Goal: Task Accomplishment & Management: Complete application form

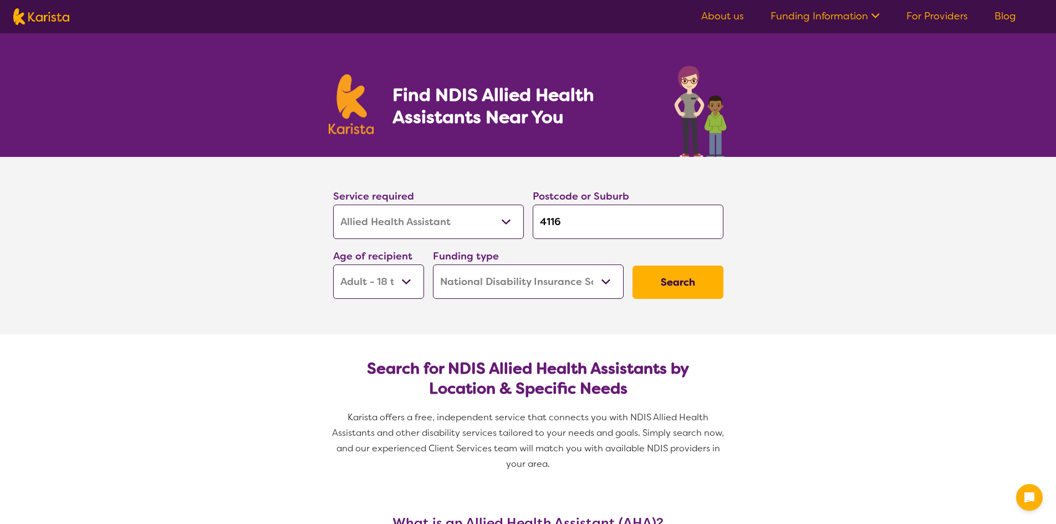
select select "Allied Health Assistant"
select select "AD"
select select "NDIS"
select select "Allied Health Assistant"
select select "AD"
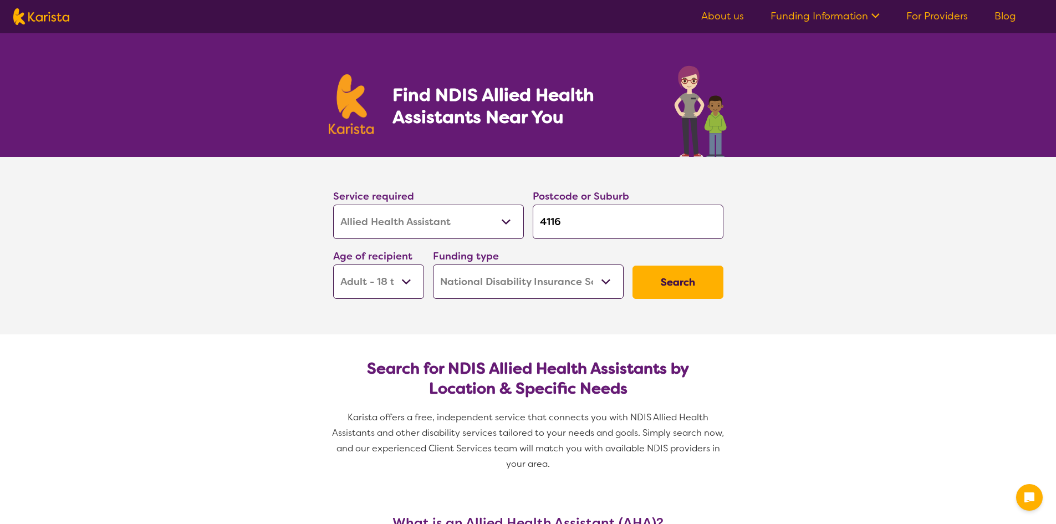
select select "NDIS"
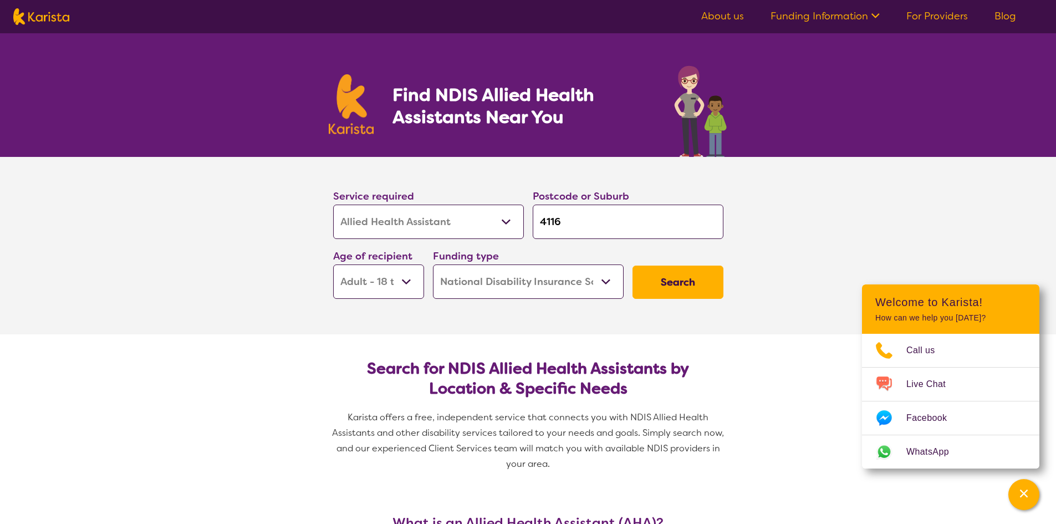
click at [463, 228] on select "Allied Health Assistant Assessment ([MEDICAL_DATA] or [MEDICAL_DATA]) Behaviour…" at bounding box center [428, 222] width 191 height 34
select select "Physiotherapy"
click at [333, 205] on select "Allied Health Assistant Assessment ([MEDICAL_DATA] or [MEDICAL_DATA]) Behaviour…" at bounding box center [428, 222] width 191 height 34
select select "Physiotherapy"
drag, startPoint x: 571, startPoint y: 222, endPoint x: 534, endPoint y: 222, distance: 36.6
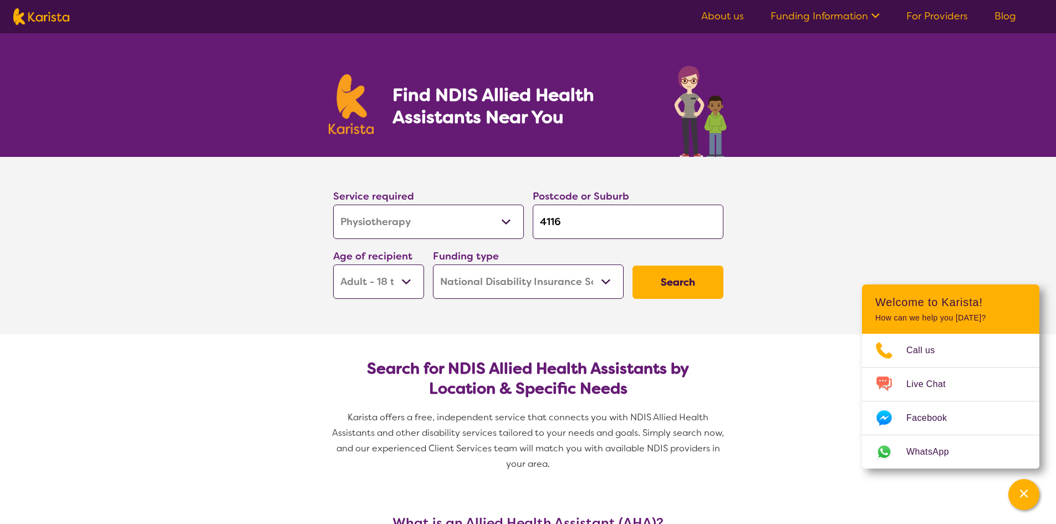
click at [534, 222] on input "4116" at bounding box center [628, 222] width 191 height 34
type input "4"
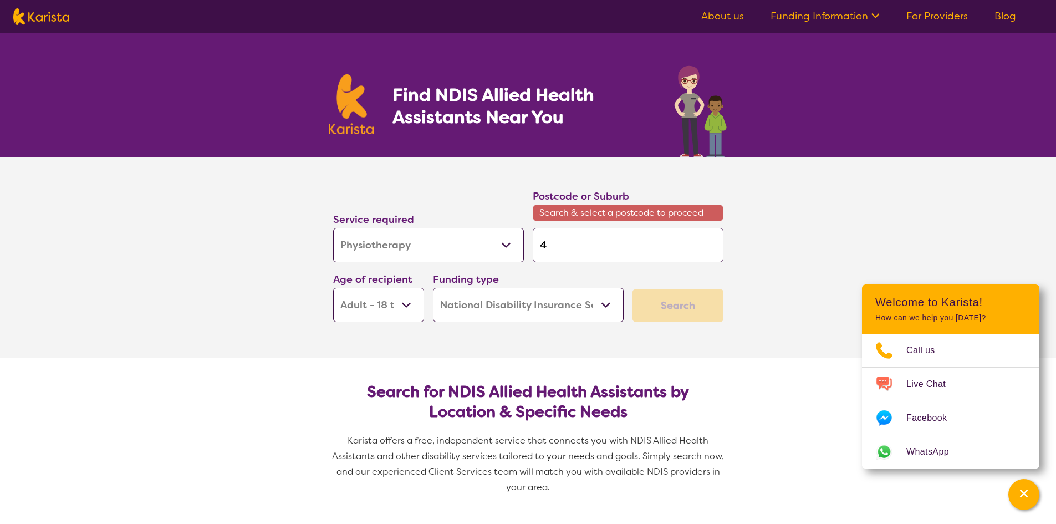
type input "40"
type input "405"
type input "4051"
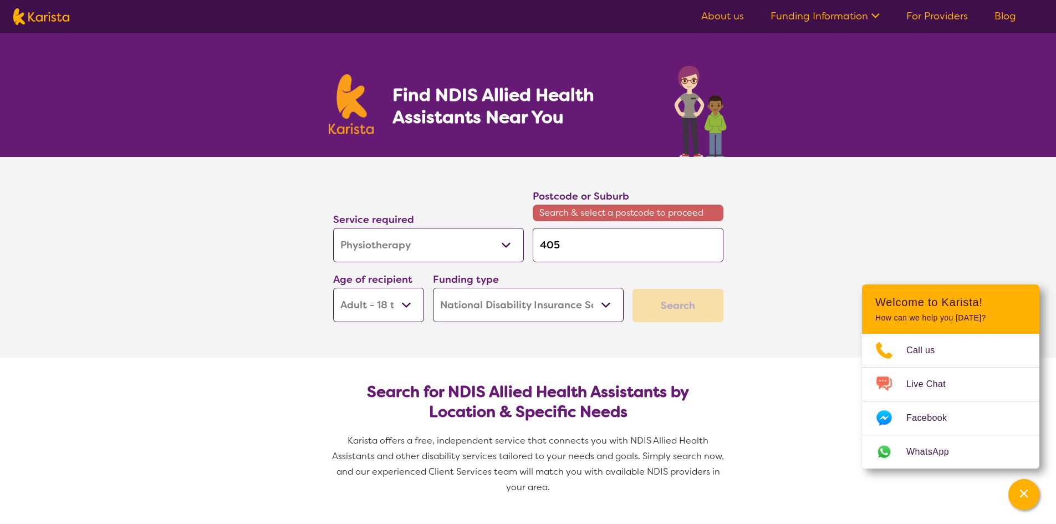
type input "4051"
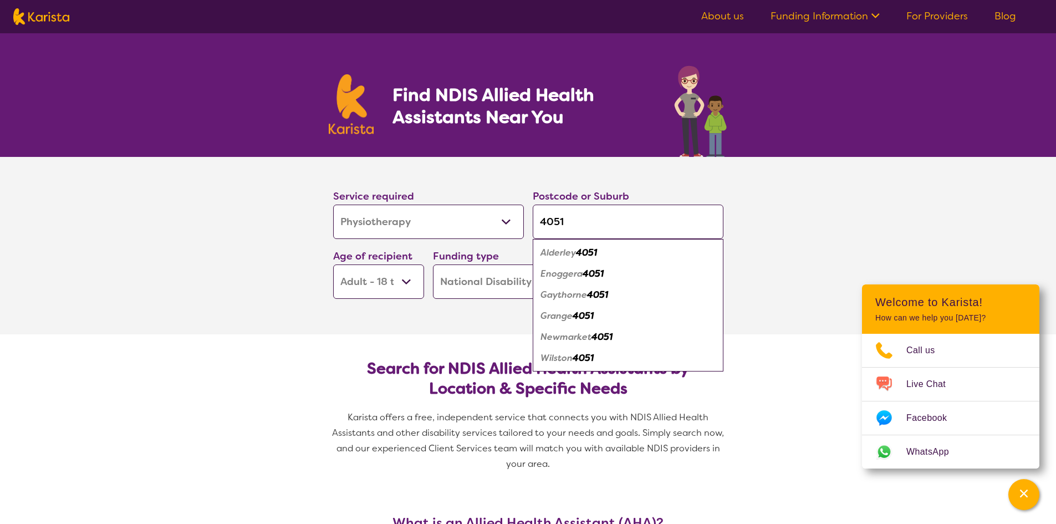
type input "4051"
click at [572, 253] on em "Alderley" at bounding box center [558, 253] width 35 height 12
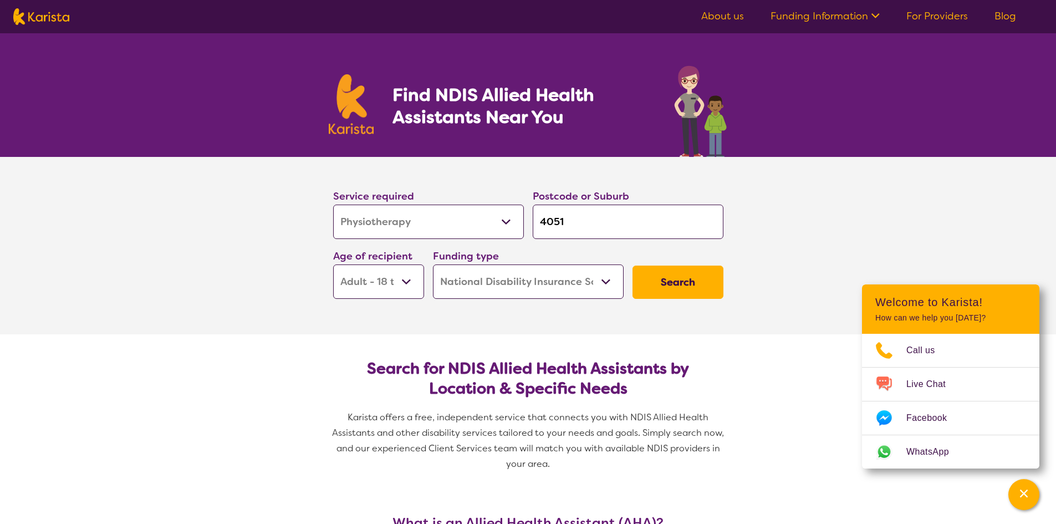
click at [403, 279] on select "Early Childhood - 0 to 9 Child - 10 to 11 Adolescent - 12 to 17 Adult - 18 to 6…" at bounding box center [378, 281] width 91 height 34
select select "EC"
click at [333, 264] on select "Early Childhood - 0 to 9 Child - 10 to 11 Adolescent - 12 to 17 Adult - 18 to 6…" at bounding box center [378, 281] width 91 height 34
select select "EC"
click at [487, 287] on select "Home Care Package (HCP) National Disability Insurance Scheme (NDIS) I don't know" at bounding box center [528, 281] width 191 height 34
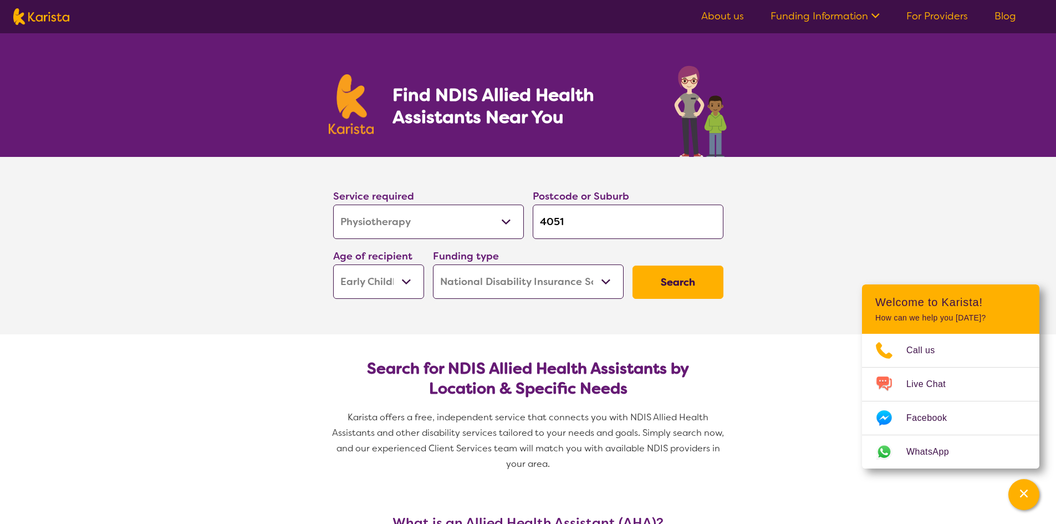
click at [433, 264] on select "Home Care Package (HCP) National Disability Insurance Scheme (NDIS) I don't know" at bounding box center [528, 281] width 191 height 34
click at [491, 271] on select "Home Care Package (HCP) National Disability Insurance Scheme (NDIS) I don't know" at bounding box center [528, 281] width 191 height 34
click at [717, 287] on button "Search" at bounding box center [678, 282] width 91 height 33
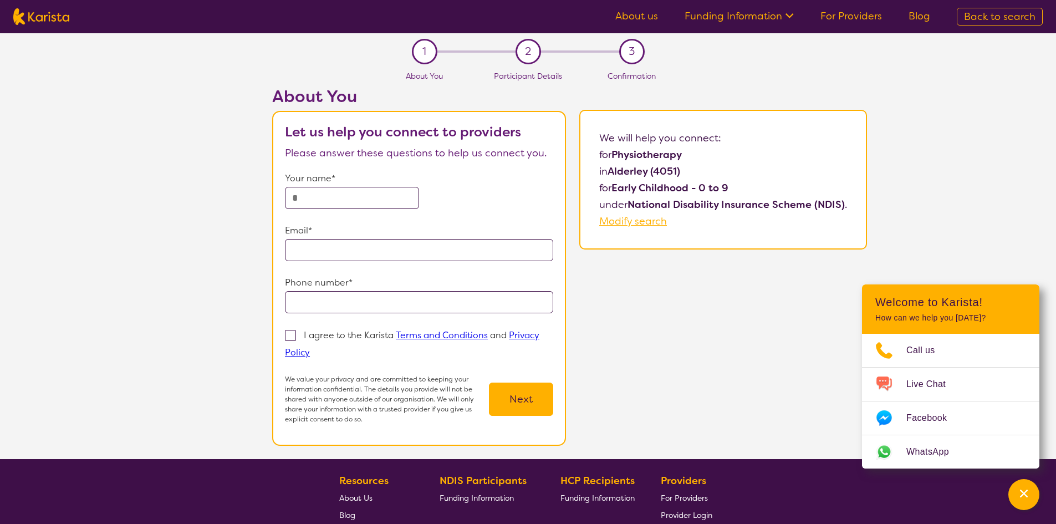
click at [345, 200] on input "text" at bounding box center [352, 198] width 134 height 22
type input "**********"
drag, startPoint x: 424, startPoint y: 253, endPoint x: 289, endPoint y: 253, distance: 134.2
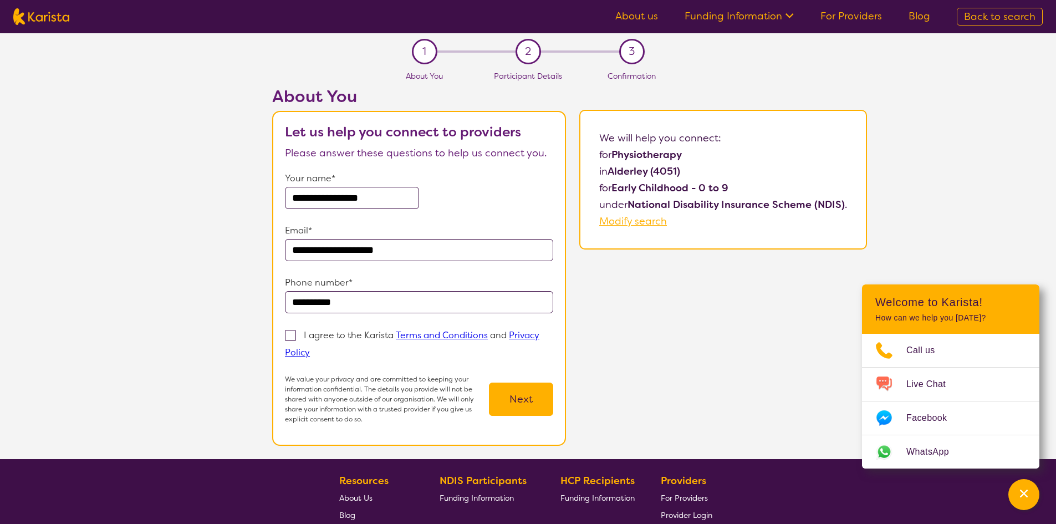
click at [289, 253] on input "**********" at bounding box center [419, 250] width 268 height 22
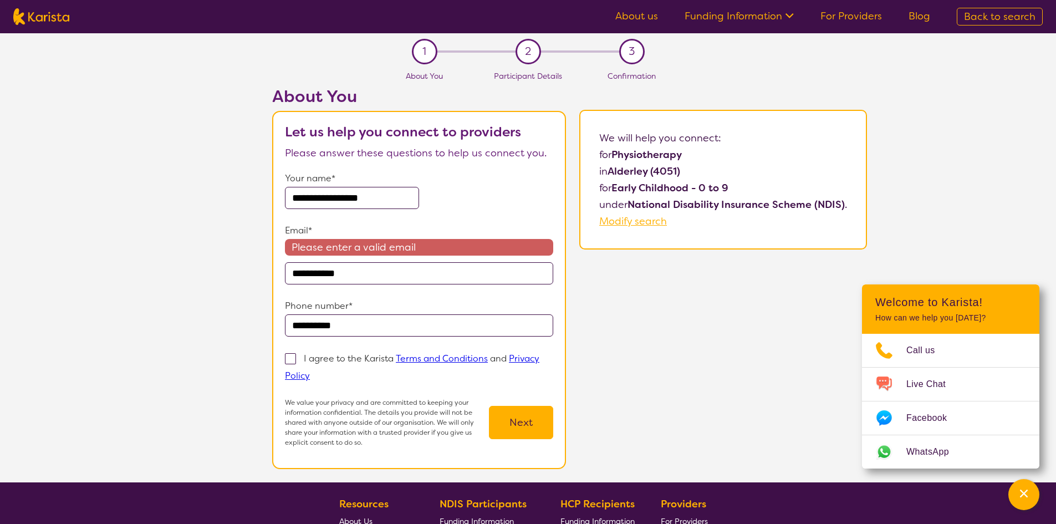
type input "**********"
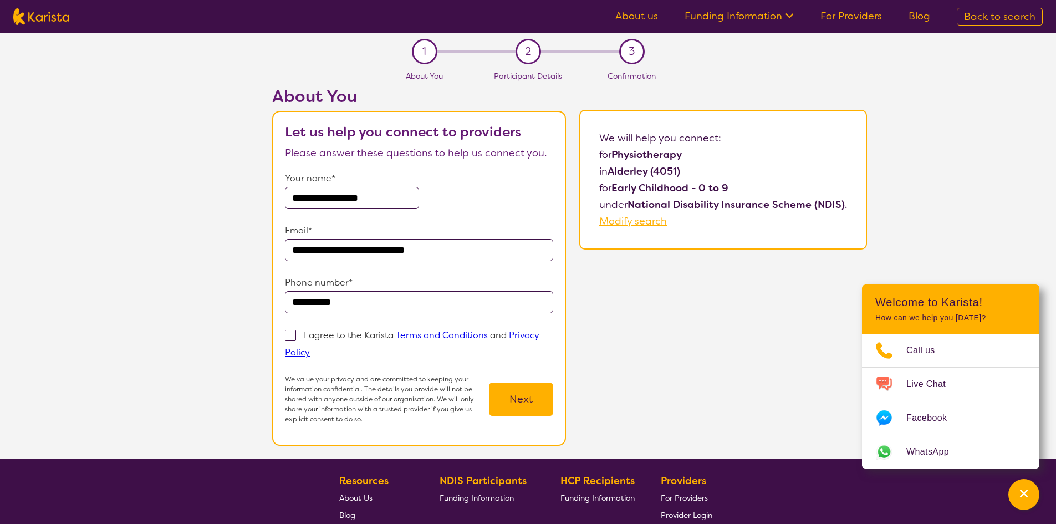
drag, startPoint x: 365, startPoint y: 301, endPoint x: 264, endPoint y: 303, distance: 100.4
click at [264, 303] on div "**********" at bounding box center [569, 272] width 973 height 373
click at [364, 307] on input "**********" at bounding box center [419, 302] width 268 height 22
drag, startPoint x: 362, startPoint y: 303, endPoint x: 247, endPoint y: 300, distance: 115.3
click at [247, 300] on div "**********" at bounding box center [569, 272] width 973 height 373
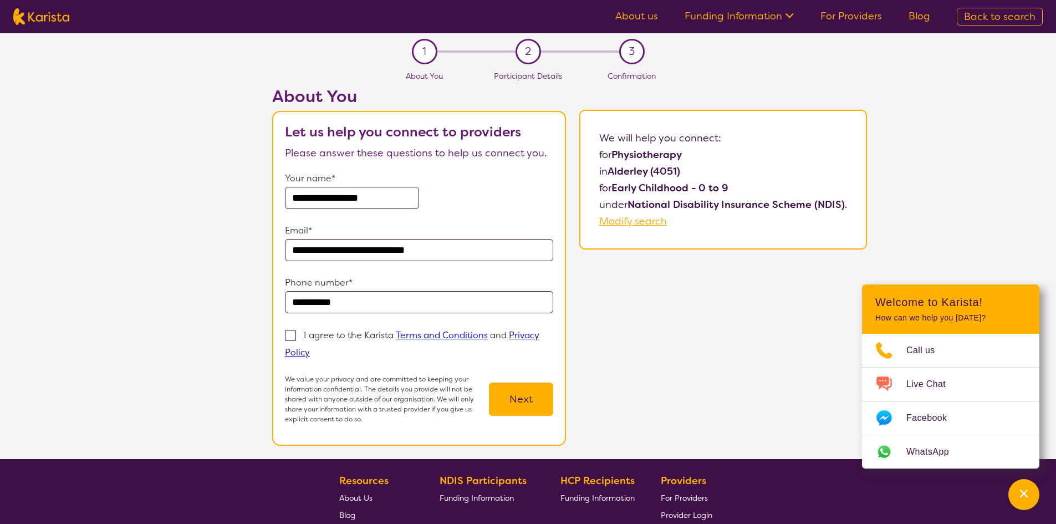
paste input "**"
type input "**********"
click at [413, 263] on form "**********" at bounding box center [419, 297] width 268 height 254
click at [291, 333] on span at bounding box center [290, 335] width 11 height 11
click at [310, 348] on input "I agree to the Karista Terms and Conditions and Privacy Policy" at bounding box center [313, 351] width 7 height 7
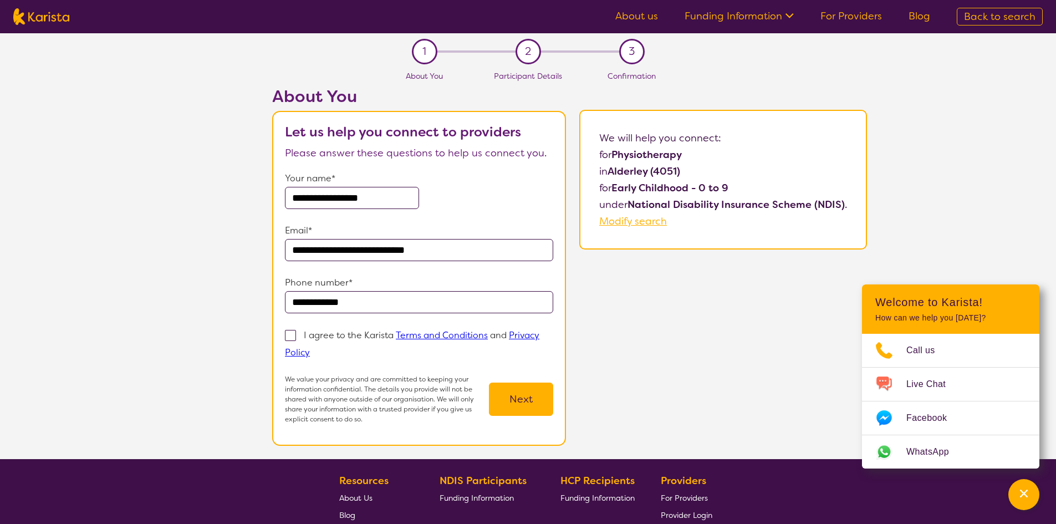
checkbox input "true"
click at [528, 403] on button "Next" at bounding box center [521, 399] width 64 height 33
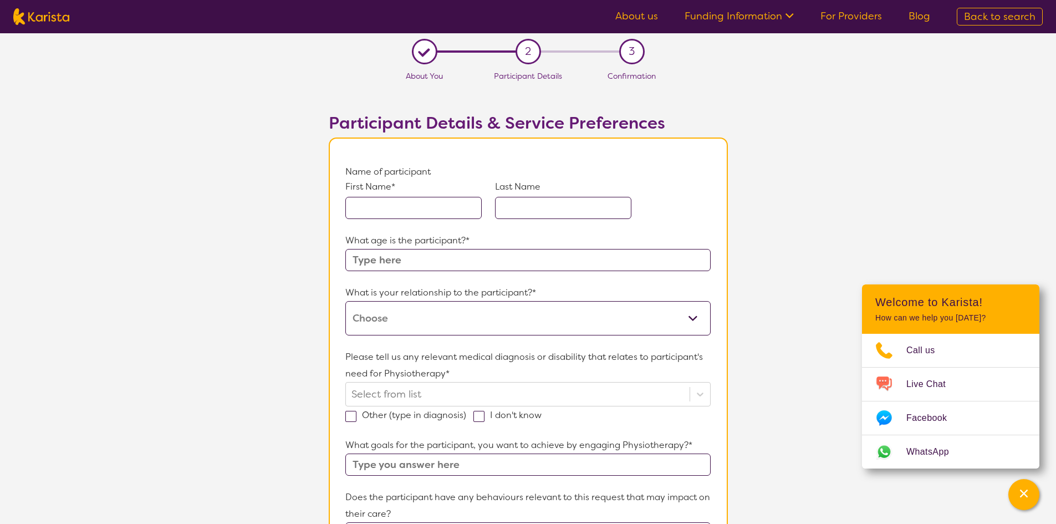
click at [404, 211] on input "text" at bounding box center [413, 208] width 136 height 22
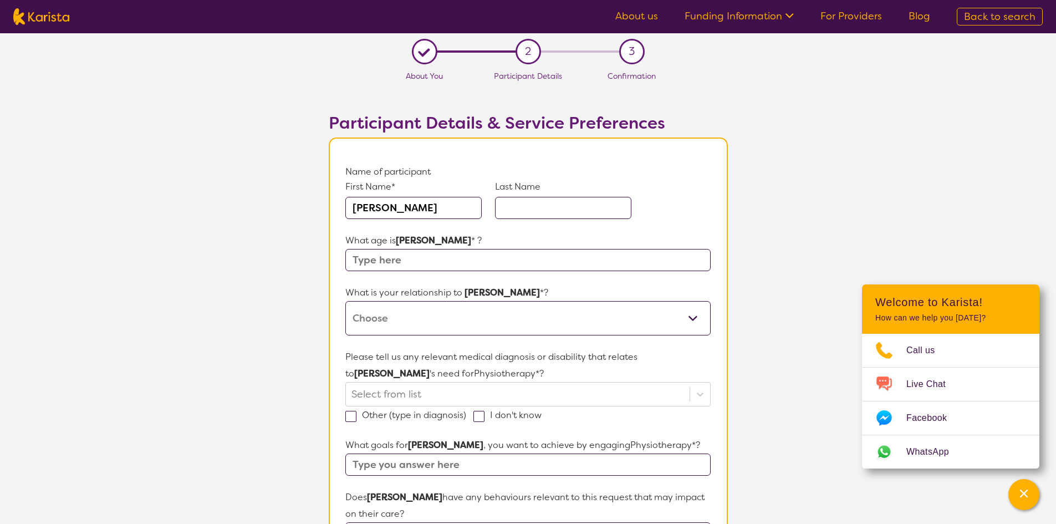
type input "[PERSON_NAME]"
click at [541, 203] on input "text" at bounding box center [563, 208] width 136 height 22
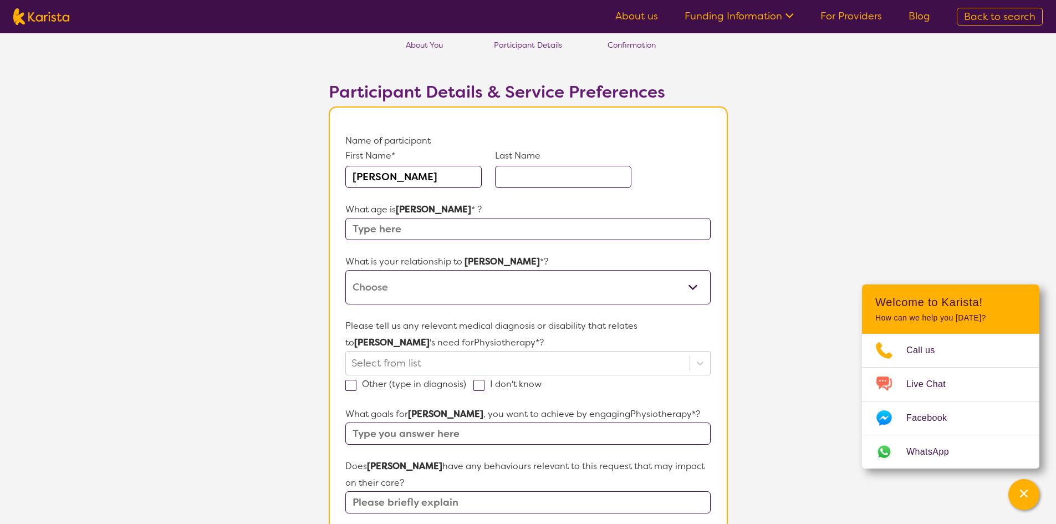
scroll to position [55, 0]
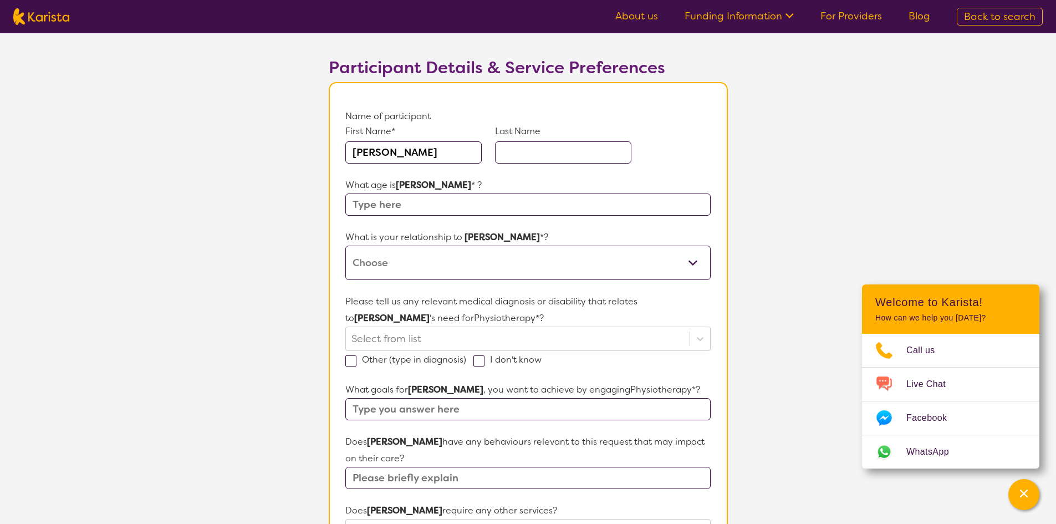
click at [393, 204] on input "text" at bounding box center [527, 204] width 365 height 22
type input "5"
click at [423, 258] on select "This request is for myself I am their parent I am their child I am their spouse…" at bounding box center [527, 263] width 365 height 34
select select "I am their Support Coordinator"
click at [345, 246] on select "This request is for myself I am their parent I am their child I am their spouse…" at bounding box center [527, 263] width 365 height 34
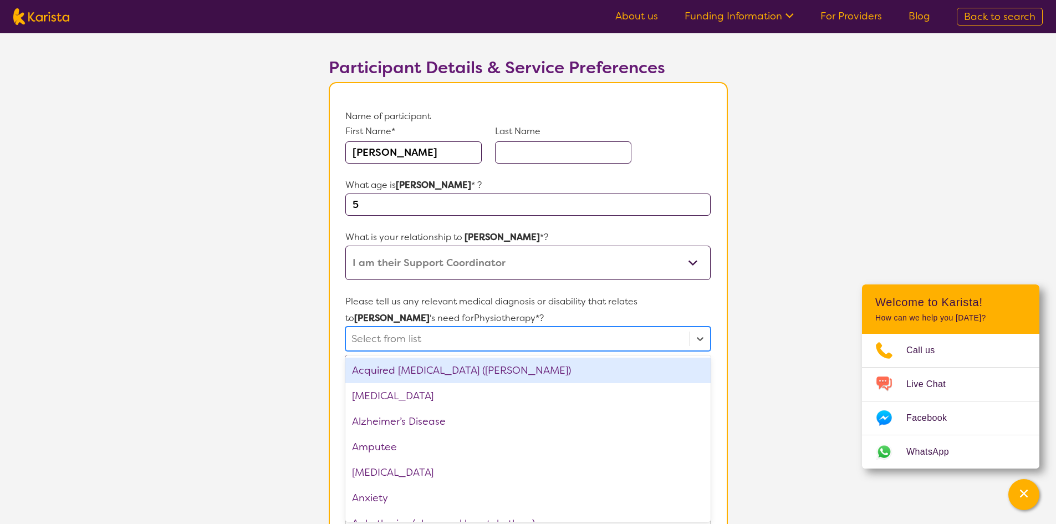
click at [403, 337] on div at bounding box center [517, 338] width 332 height 19
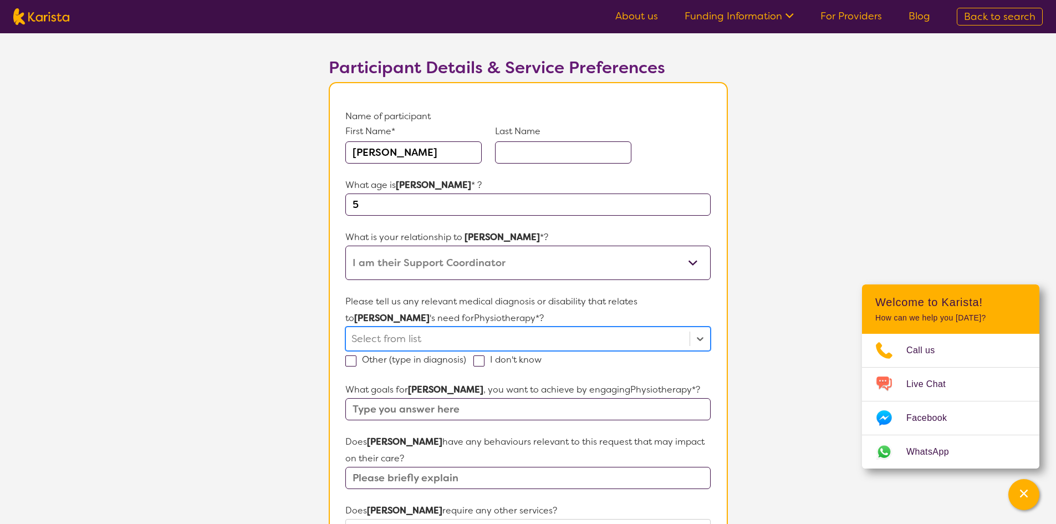
click at [395, 338] on div at bounding box center [517, 338] width 332 height 19
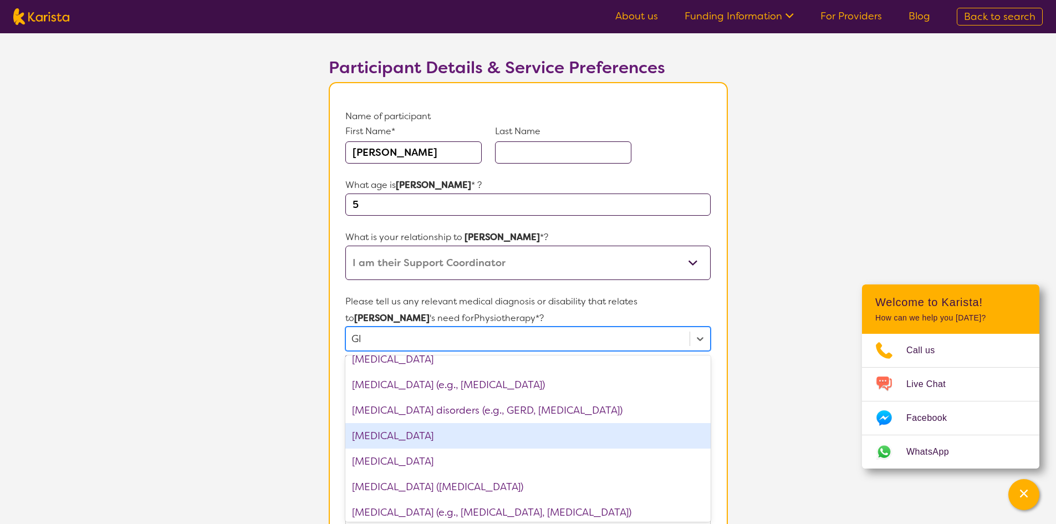
scroll to position [0, 0]
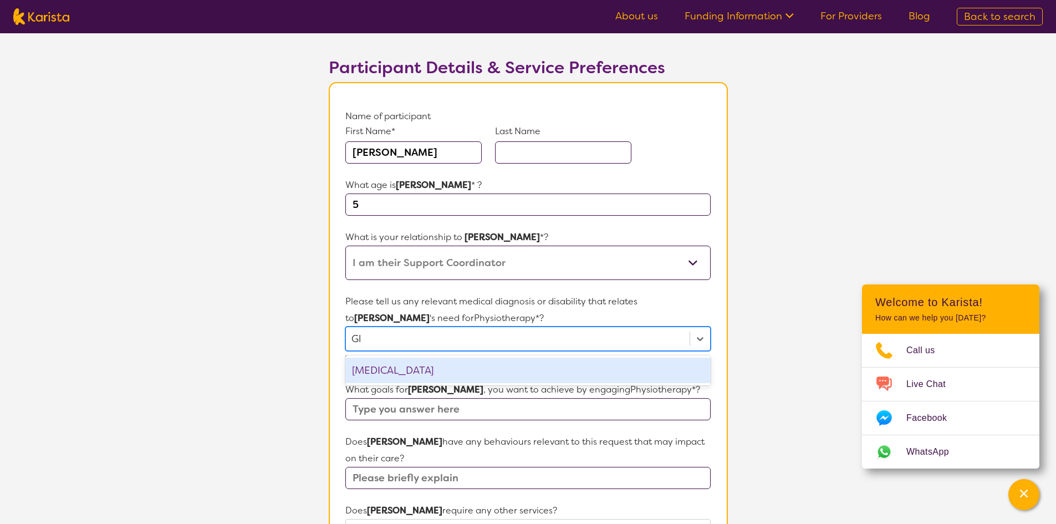
type input "G"
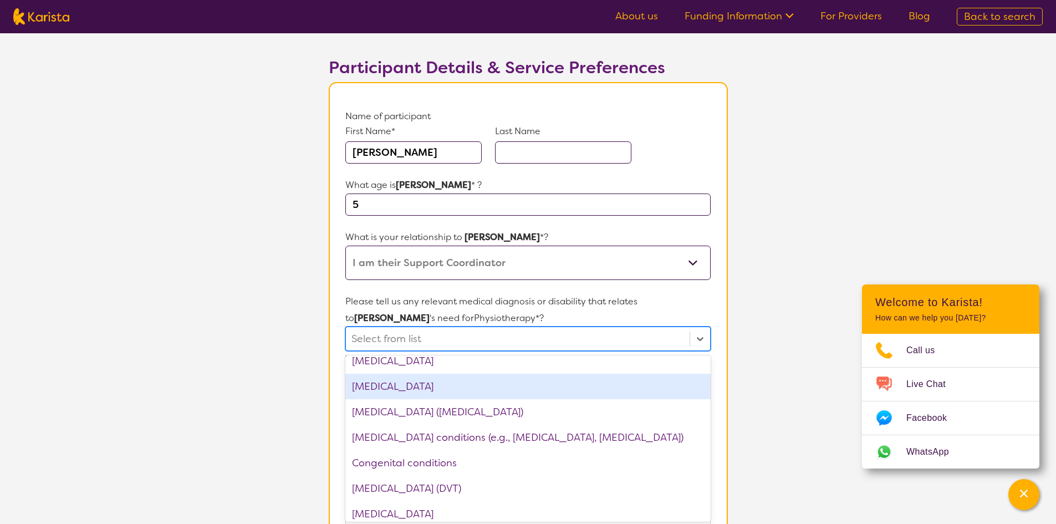
scroll to position [444, 0]
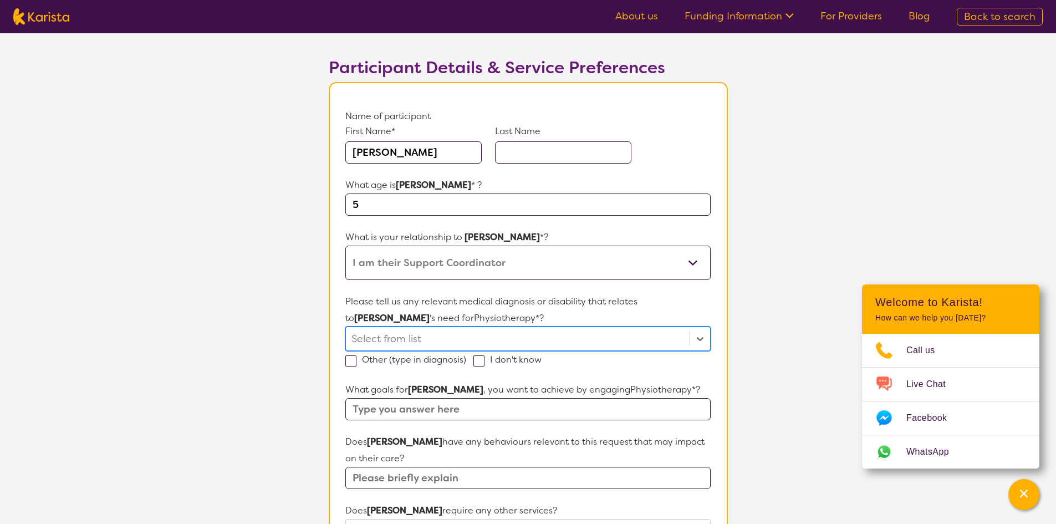
click at [423, 337] on div at bounding box center [517, 338] width 332 height 19
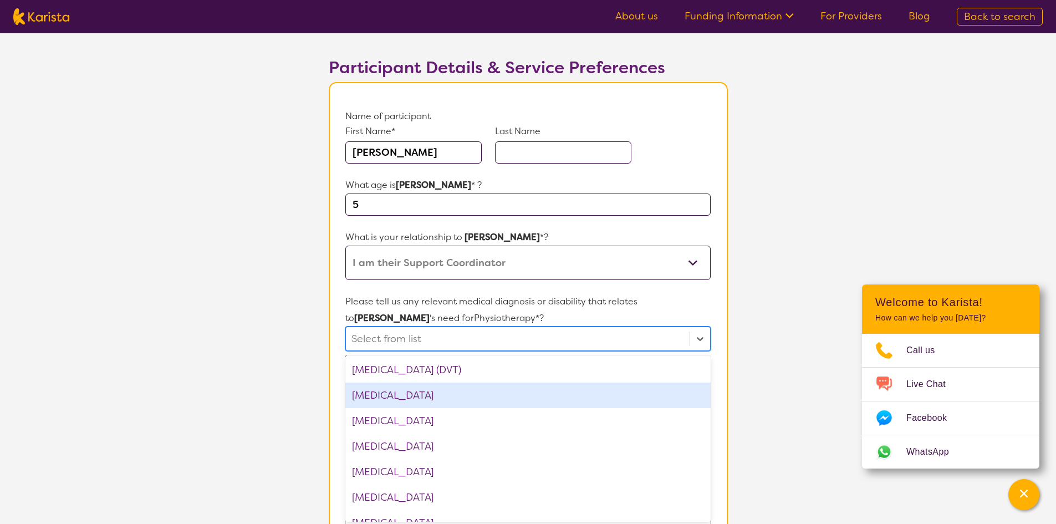
scroll to position [554, 0]
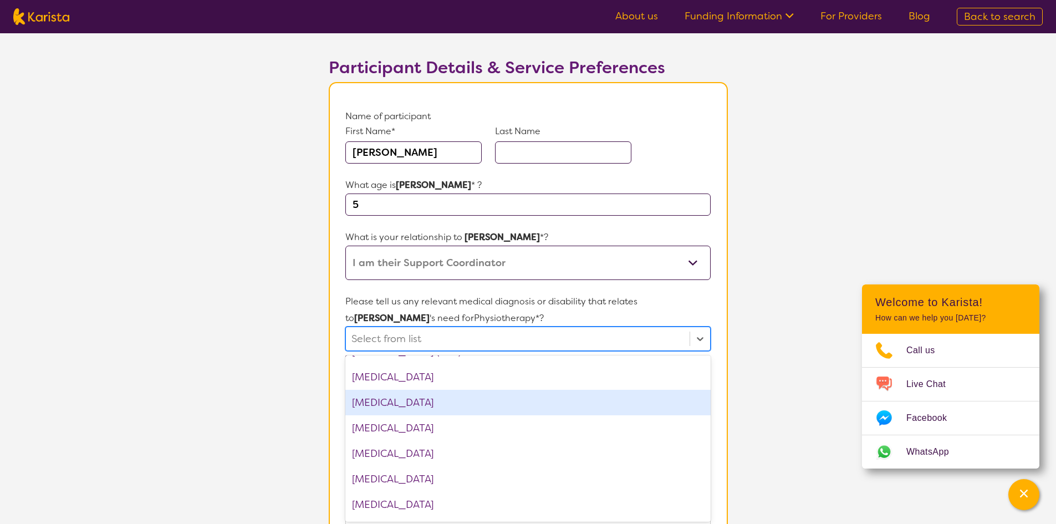
click at [449, 398] on div "[MEDICAL_DATA]" at bounding box center [527, 403] width 365 height 26
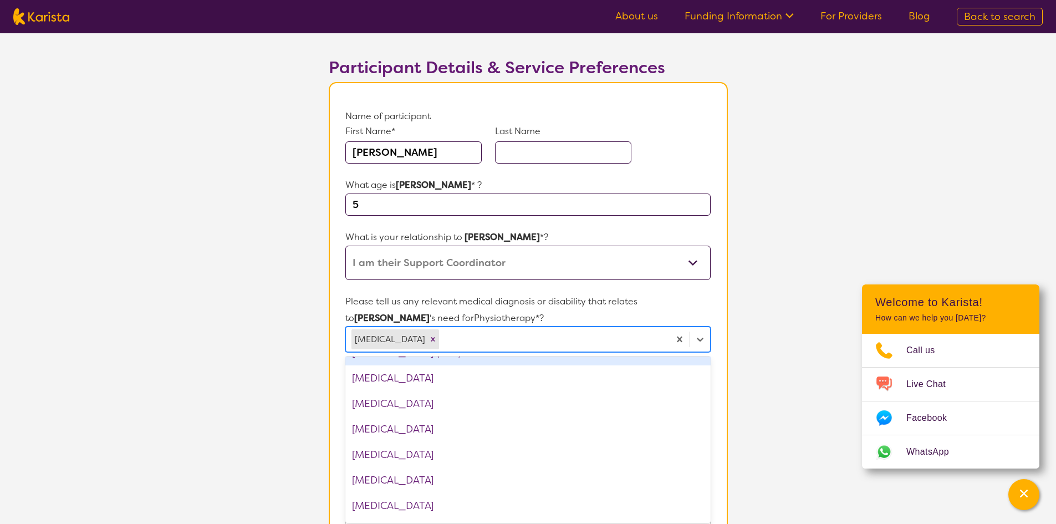
click at [281, 344] on section "L About You 2 Participant Details 3 Confirmation Participant Details & Service …" at bounding box center [528, 467] width 1056 height 979
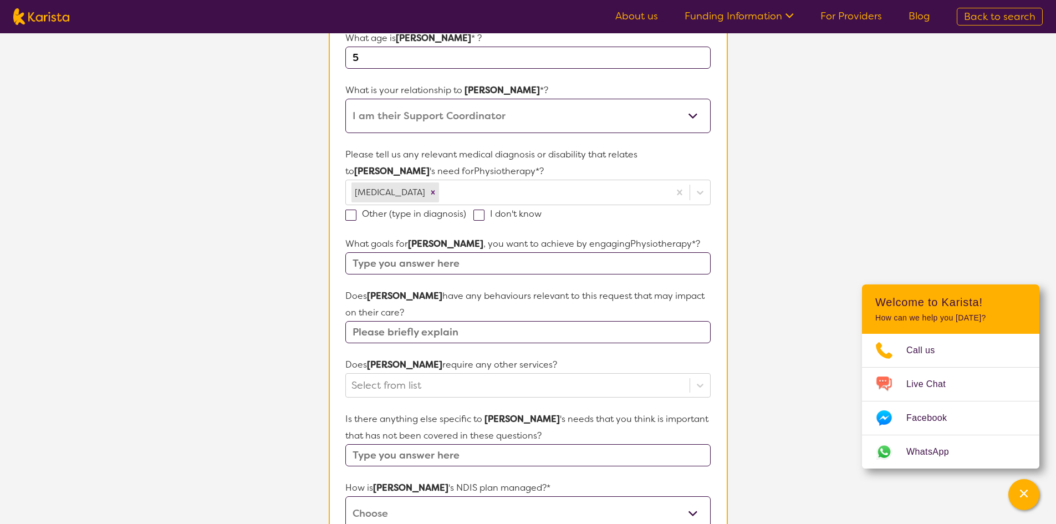
scroll to position [222, 0]
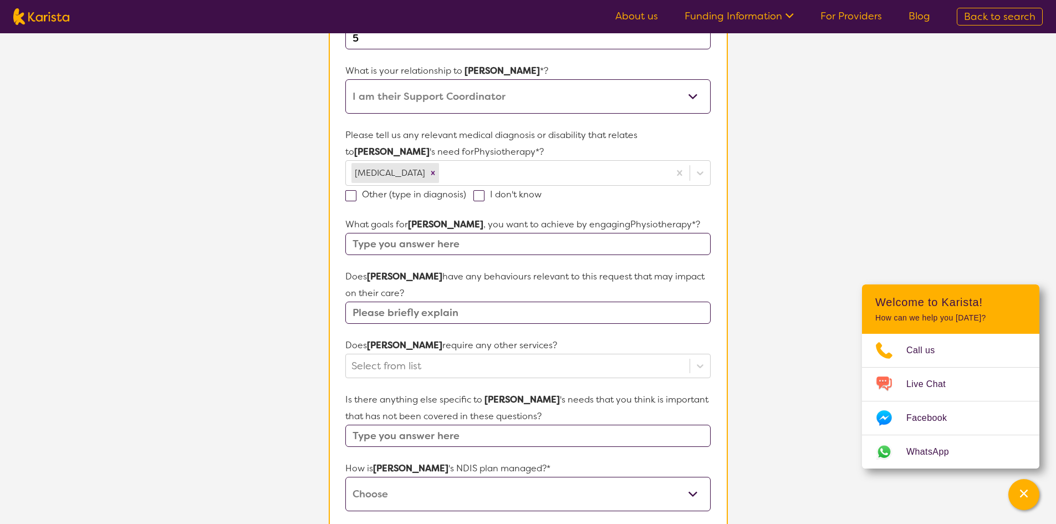
click at [401, 247] on input "text" at bounding box center [527, 244] width 365 height 22
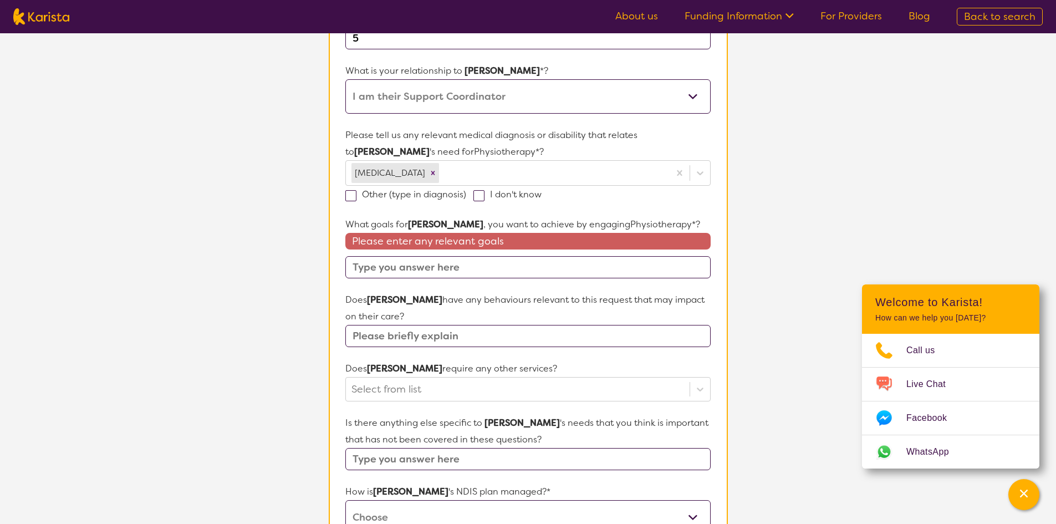
click at [422, 268] on input "text" at bounding box center [527, 267] width 365 height 22
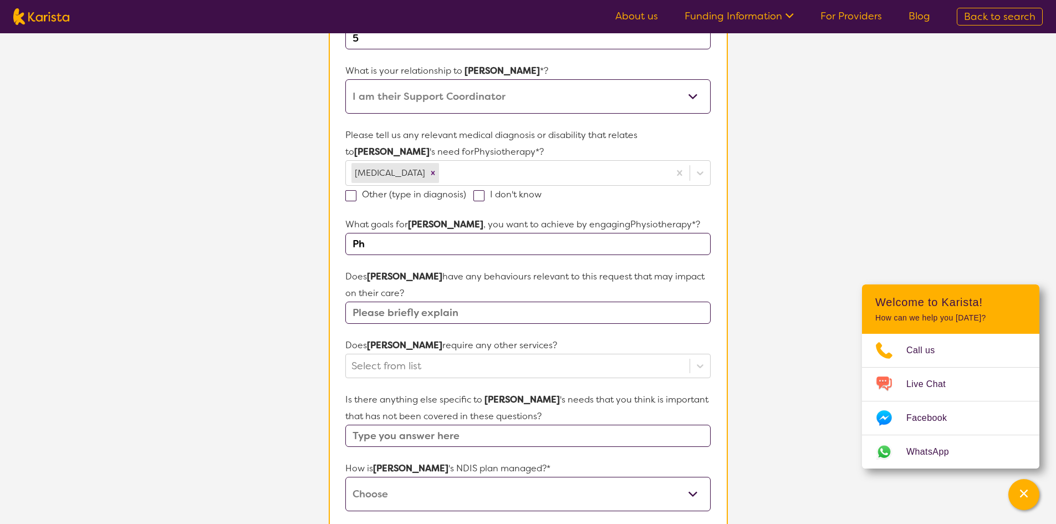
type input "P"
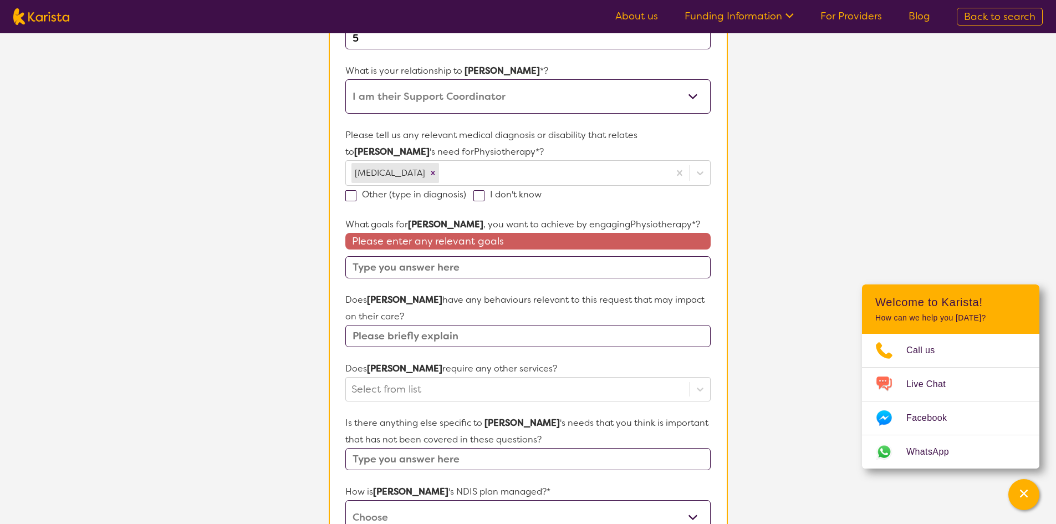
click at [431, 267] on input "text" at bounding box center [527, 267] width 365 height 22
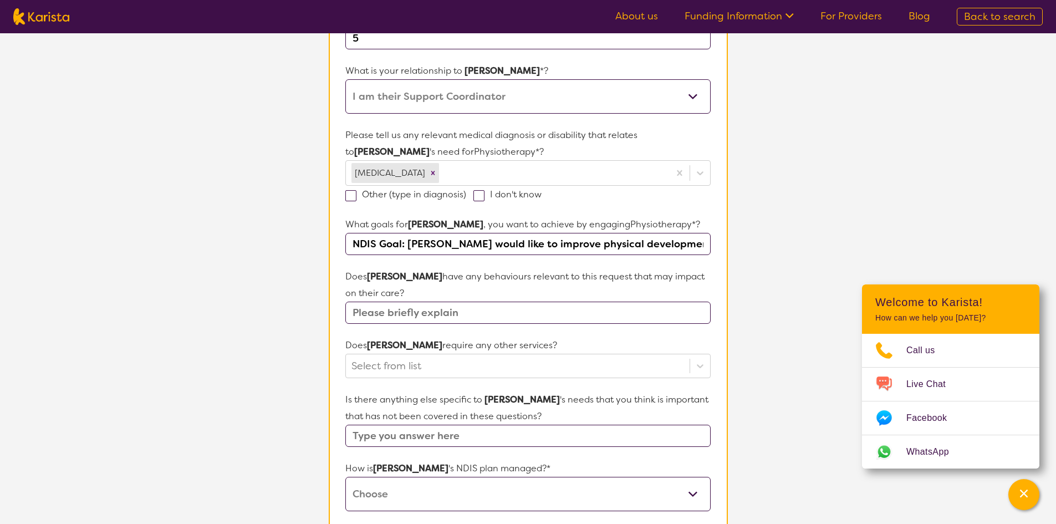
drag, startPoint x: 409, startPoint y: 241, endPoint x: 355, endPoint y: 244, distance: 53.3
click at [355, 244] on input "NDIS Goal: [PERSON_NAME] would like to improve physical development." at bounding box center [527, 244] width 365 height 22
click at [626, 241] on input "[PERSON_NAME] would like to improve physical development." at bounding box center [527, 244] width 365 height 22
drag, startPoint x: 493, startPoint y: 246, endPoint x: 442, endPoint y: 242, distance: 51.7
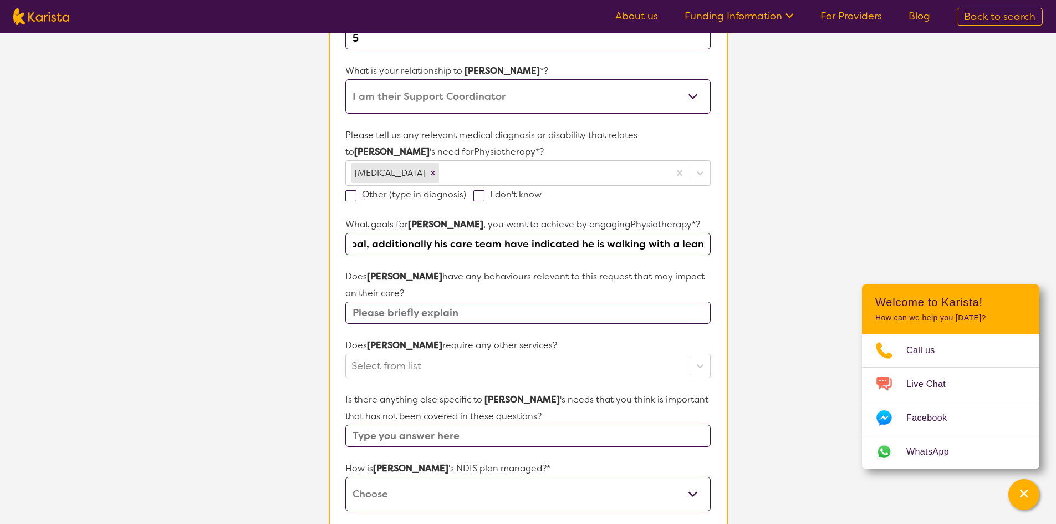
click at [442, 242] on input "[PERSON_NAME] would like to improve physical development as per his NDIS goal, …" at bounding box center [527, 244] width 365 height 22
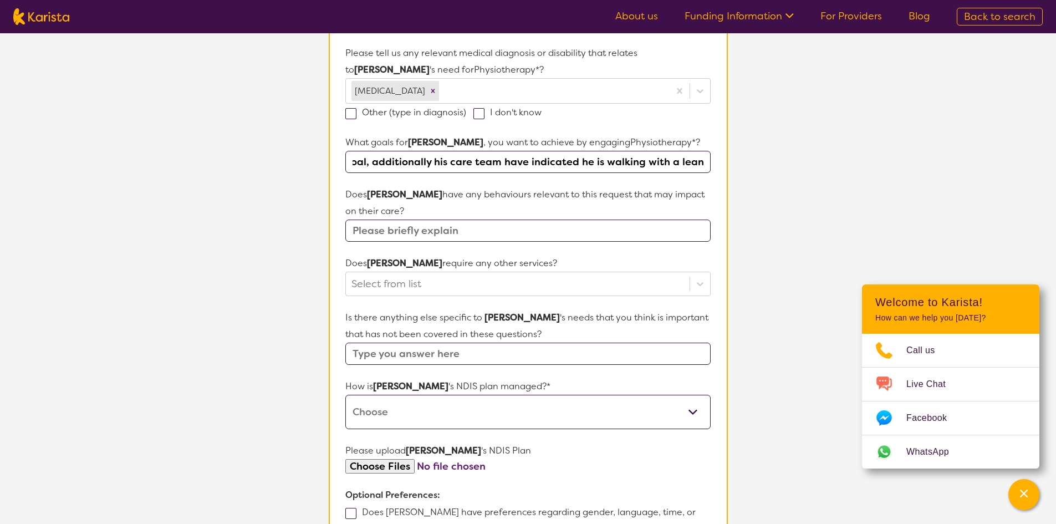
scroll to position [333, 0]
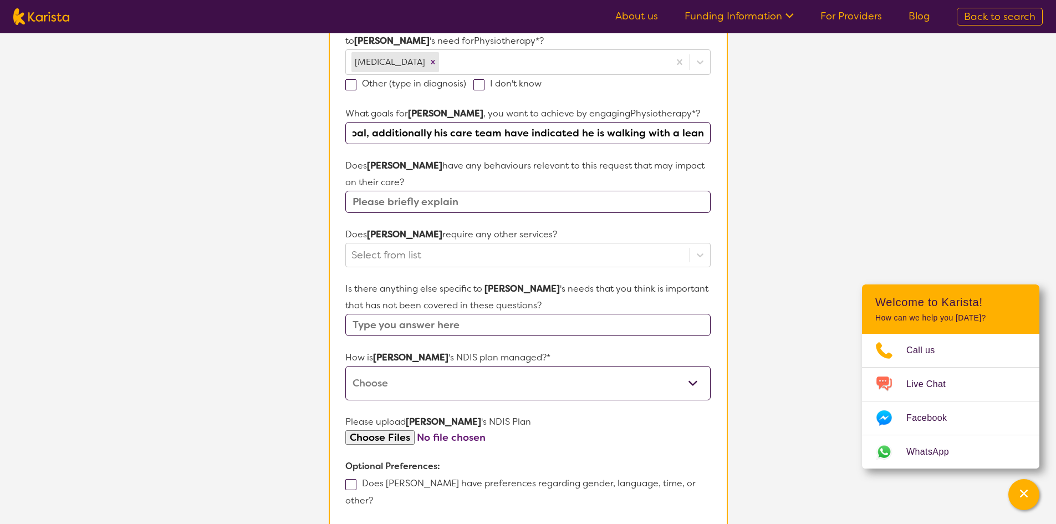
type input "[PERSON_NAME] would like to improve physical development as per his NDIS goal, …"
click at [394, 199] on input "text" at bounding box center [527, 202] width 365 height 22
click at [419, 252] on div at bounding box center [517, 255] width 332 height 19
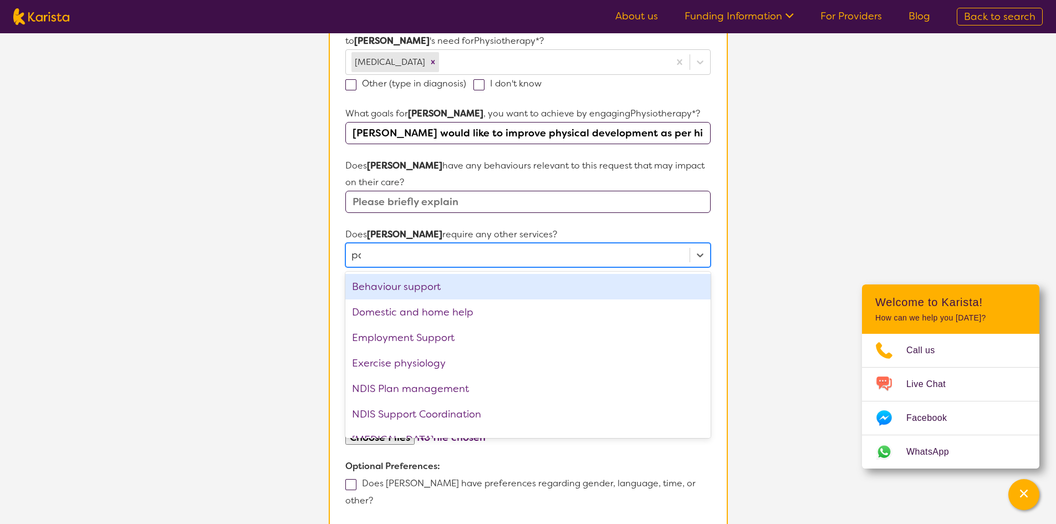
type input "pod"
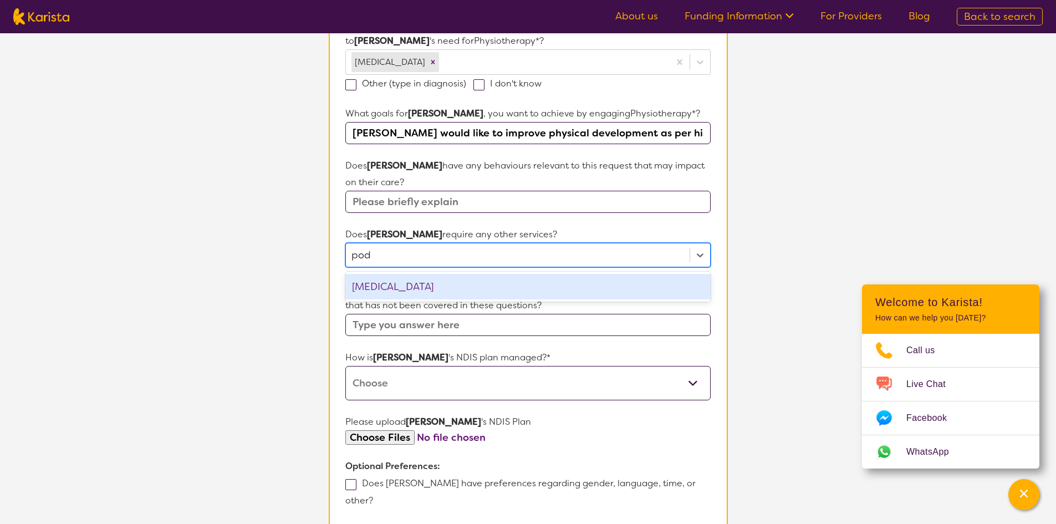
click at [388, 281] on div "[MEDICAL_DATA]" at bounding box center [527, 287] width 365 height 26
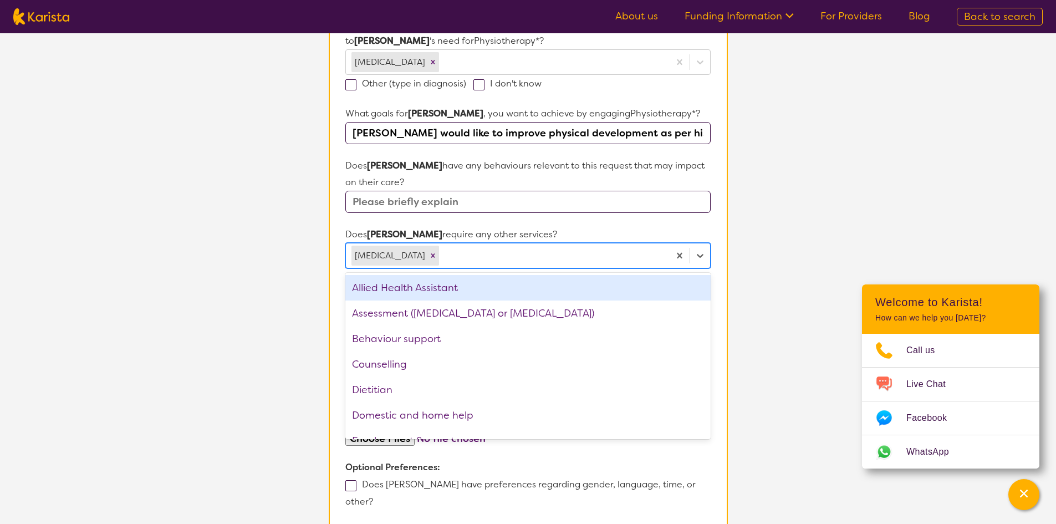
click at [329, 233] on section "Name of participant First Name* [PERSON_NAME] Name What age is [PERSON_NAME] * …" at bounding box center [528, 222] width 399 height 835
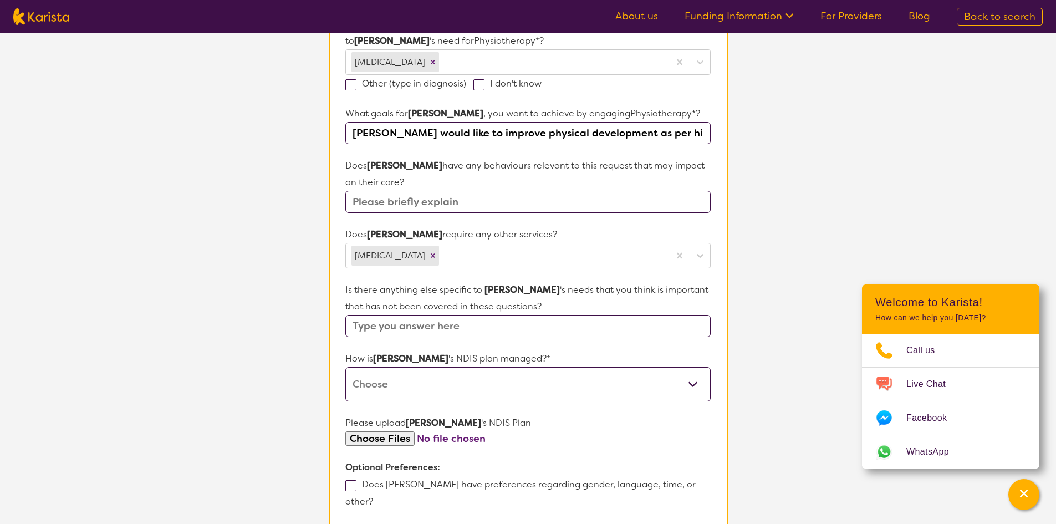
scroll to position [388, 0]
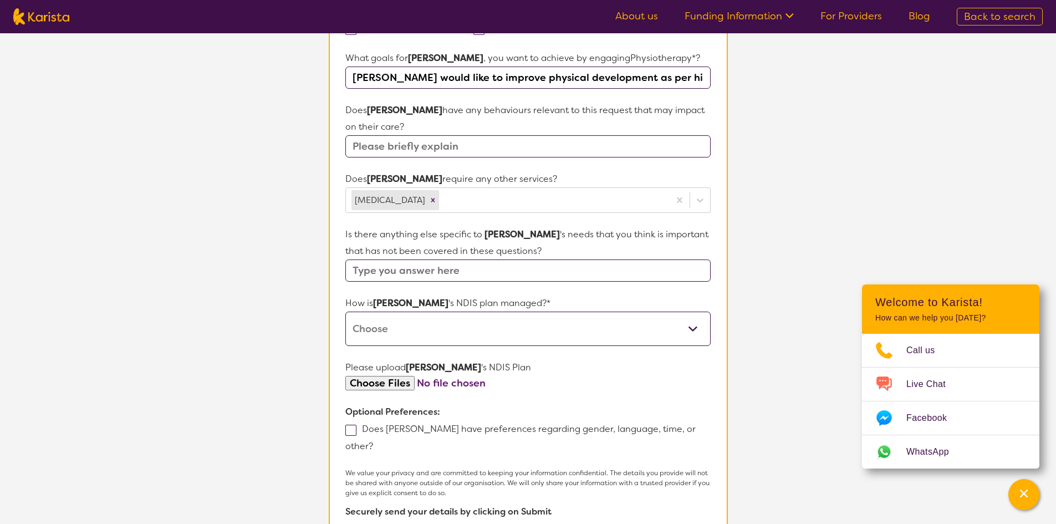
click at [387, 147] on input "text" at bounding box center [527, 146] width 365 height 22
type input "J"
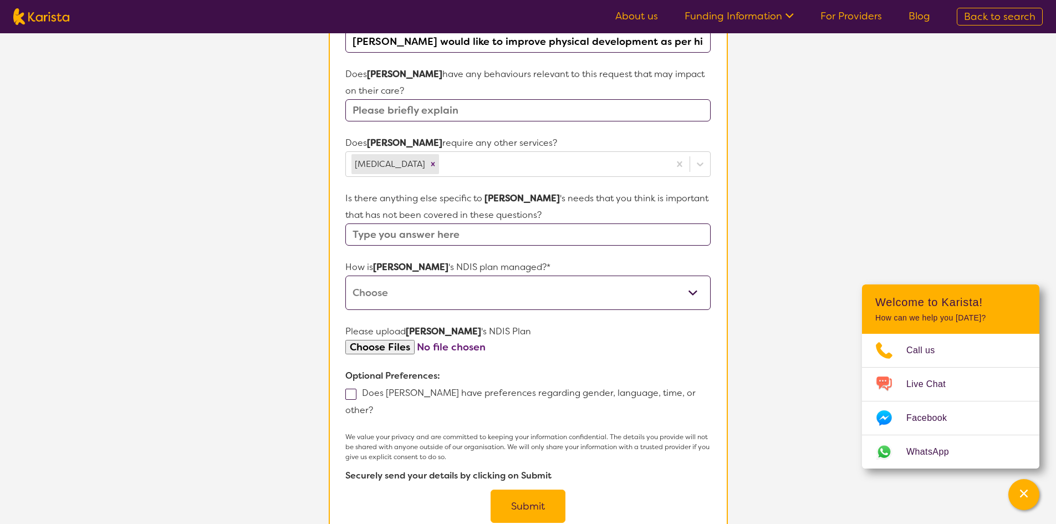
scroll to position [444, 0]
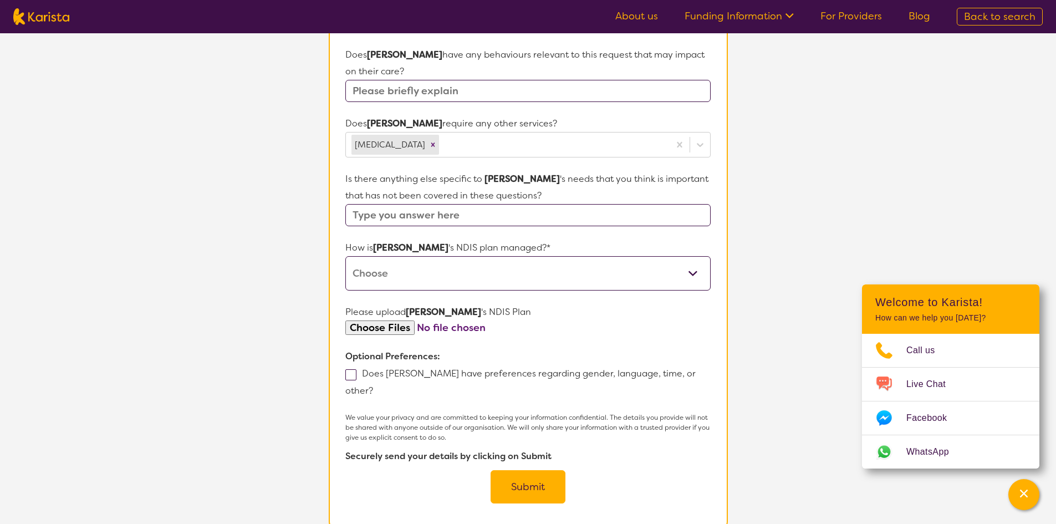
click at [434, 218] on input "text" at bounding box center [527, 215] width 365 height 22
click at [414, 273] on select "Self-managed NDIS plan Managed by a registered plan management provider (not th…" at bounding box center [527, 273] width 365 height 34
select select "Agency Managed"
click at [345, 256] on select "Self-managed NDIS plan Managed by a registered plan management provider (not th…" at bounding box center [527, 273] width 365 height 34
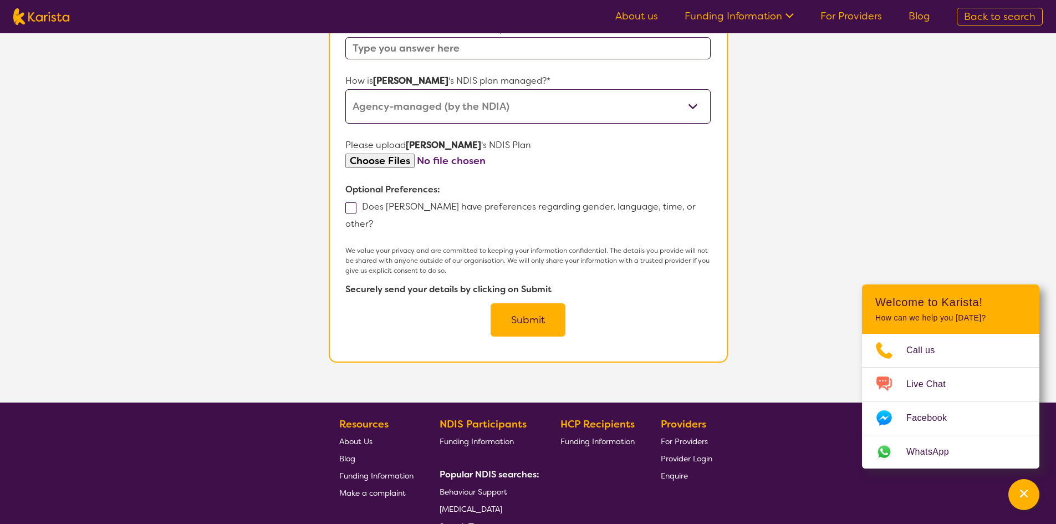
scroll to position [739, 0]
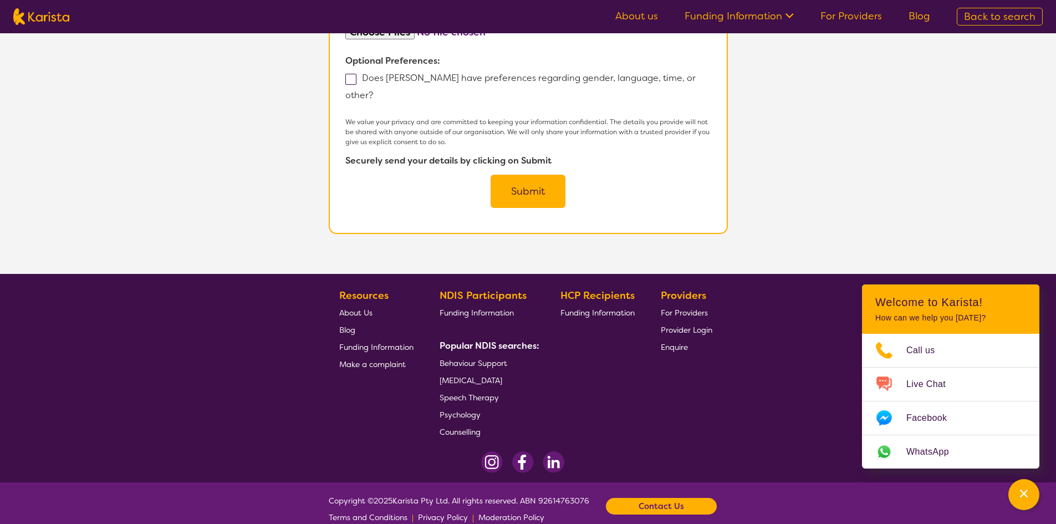
click at [514, 175] on button "Submit" at bounding box center [528, 191] width 75 height 33
